Goal: Complete application form: Complete application form

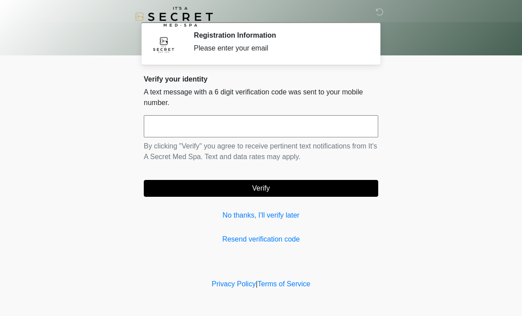
click at [158, 134] on input "text" at bounding box center [261, 126] width 235 height 22
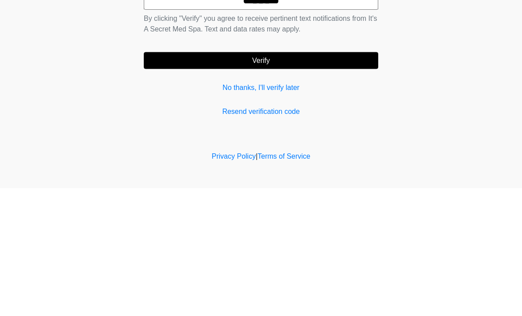
type input "******"
click at [258, 180] on button "Verify" at bounding box center [261, 188] width 235 height 17
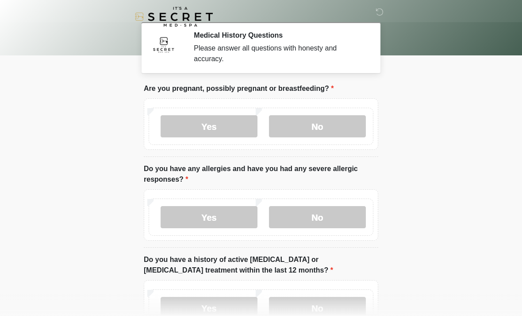
click at [316, 133] on label "No" at bounding box center [317, 126] width 97 height 22
click at [320, 223] on label "No" at bounding box center [317, 217] width 97 height 22
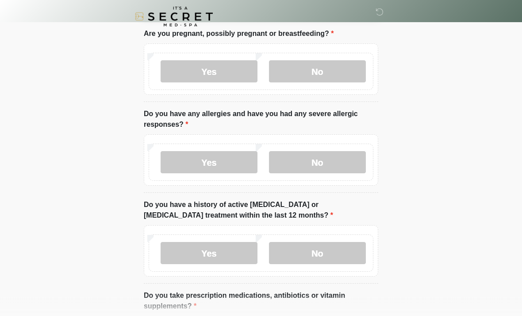
scroll to position [55, 0]
click at [319, 257] on label "No" at bounding box center [317, 253] width 97 height 22
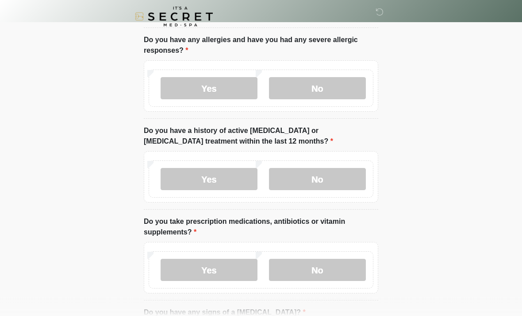
scroll to position [130, 0]
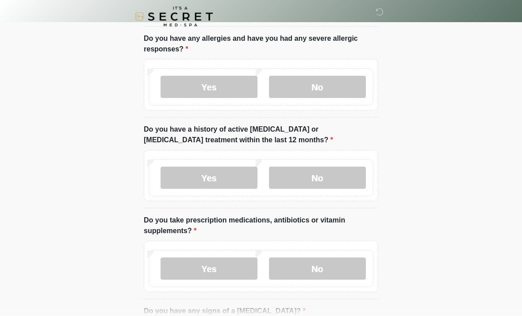
click at [214, 277] on label "Yes" at bounding box center [209, 269] width 97 height 22
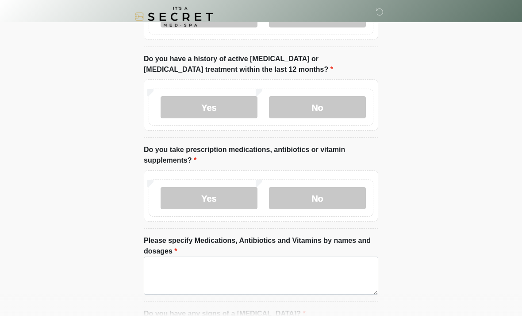
scroll to position [207, 0]
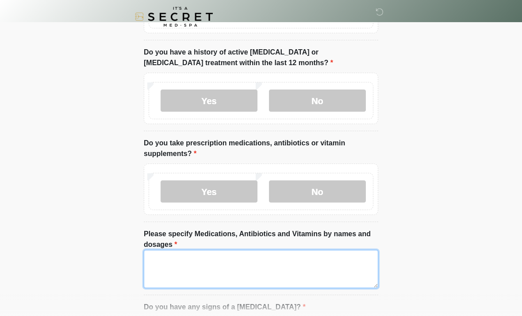
click at [159, 266] on textarea "Please specify Medications, Antibiotics and Vitamins by names and dosages" at bounding box center [261, 269] width 235 height 38
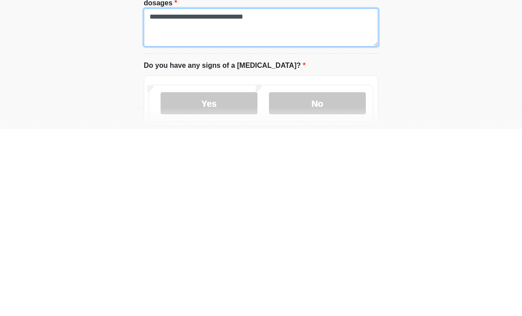
scroll to position [264, 0]
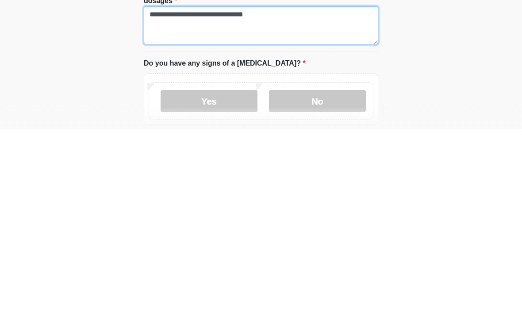
type textarea "**********"
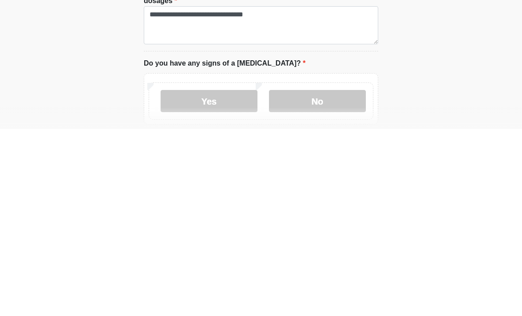
click at [319, 277] on label "No" at bounding box center [317, 288] width 97 height 22
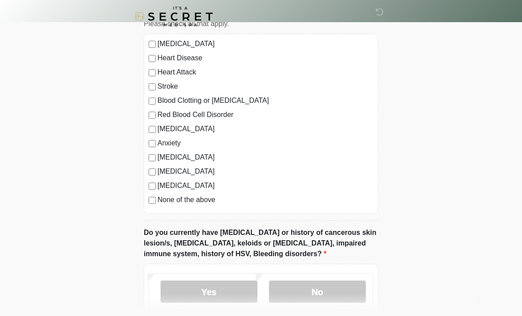
scroll to position [585, 0]
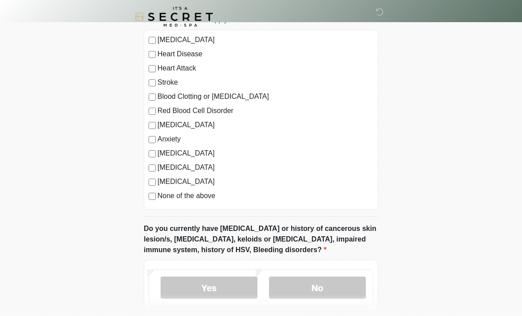
click at [317, 286] on label "No" at bounding box center [317, 287] width 97 height 22
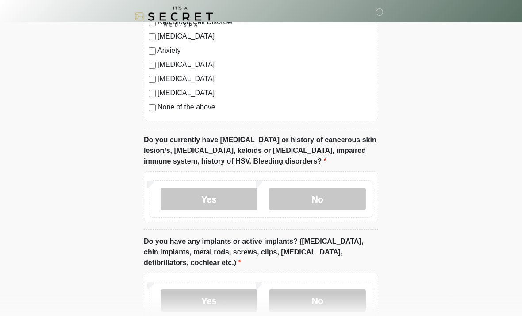
scroll to position [676, 0]
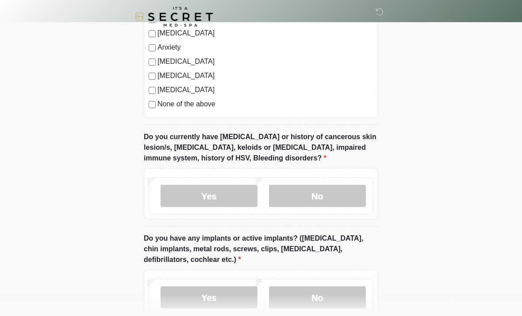
click at [322, 300] on label "No" at bounding box center [317, 297] width 97 height 22
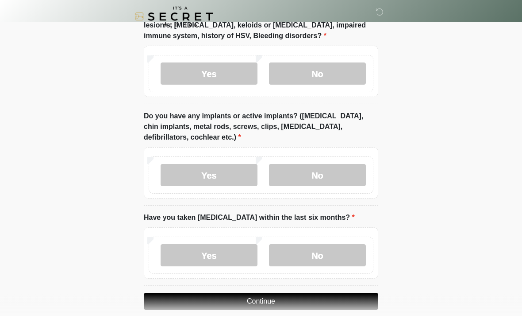
scroll to position [798, 0]
click at [318, 254] on label "No" at bounding box center [317, 255] width 97 height 22
click at [262, 303] on button "Continue" at bounding box center [261, 301] width 235 height 17
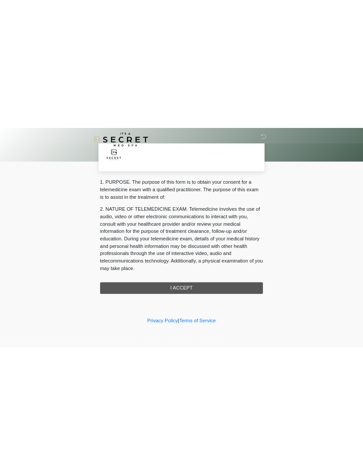
scroll to position [0, 0]
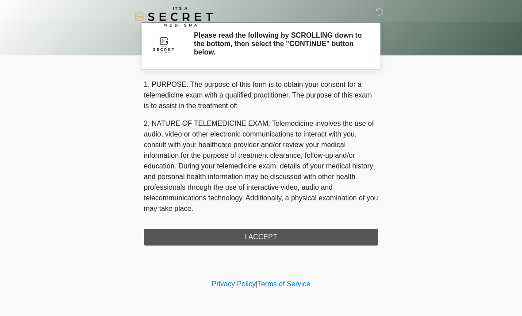
click at [256, 238] on div "1. PURPOSE. The purpose of this form is to obtain your consent for a telemedici…" at bounding box center [261, 162] width 235 height 166
click at [251, 240] on div "1. PURPOSE. The purpose of this form is to obtain your consent for a telemedici…" at bounding box center [261, 162] width 235 height 166
click at [257, 242] on div "1. PURPOSE. The purpose of this form is to obtain your consent for a telemedici…" at bounding box center [261, 162] width 235 height 166
click at [263, 244] on div "1. PURPOSE. The purpose of this form is to obtain your consent for a telemedici…" at bounding box center [261, 162] width 235 height 166
click at [232, 239] on div "1. PURPOSE. The purpose of this form is to obtain your consent for a telemedici…" at bounding box center [261, 162] width 235 height 166
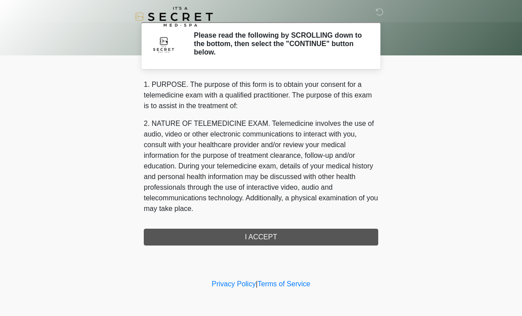
click at [257, 237] on div "1. PURPOSE. The purpose of this form is to obtain your consent for a telemedici…" at bounding box center [261, 162] width 235 height 166
click at [261, 233] on div "1. PURPOSE. The purpose of this form is to obtain your consent for a telemedici…" at bounding box center [261, 162] width 235 height 166
click at [263, 241] on div "1. PURPOSE. The purpose of this form is to obtain your consent for a telemedici…" at bounding box center [261, 162] width 235 height 166
click at [255, 242] on div "1. PURPOSE. The purpose of this form is to obtain your consent for a telemedici…" at bounding box center [261, 162] width 235 height 166
click at [255, 247] on div "‎ ‎ Please read the following by SCROLLING down to the bottom, then select the …" at bounding box center [261, 138] width 266 height 259
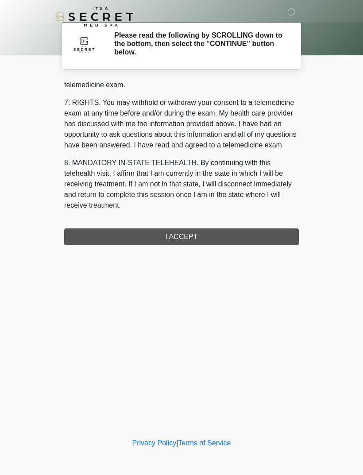
click at [208, 236] on div "1. PURPOSE. The purpose of this form is to obtain your consent for a telemedici…" at bounding box center [181, 162] width 235 height 166
click at [208, 236] on button "I ACCEPT" at bounding box center [181, 236] width 235 height 17
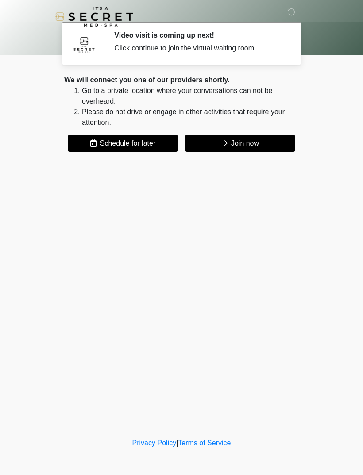
click at [259, 138] on button "Join now" at bounding box center [240, 143] width 110 height 17
